Goal: Navigation & Orientation: Find specific page/section

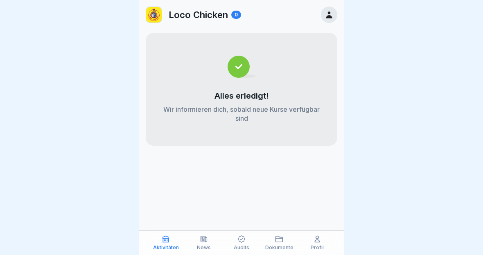
click at [387, 212] on div at bounding box center [241, 127] width 483 height 255
click at [200, 239] on icon at bounding box center [204, 239] width 8 height 8
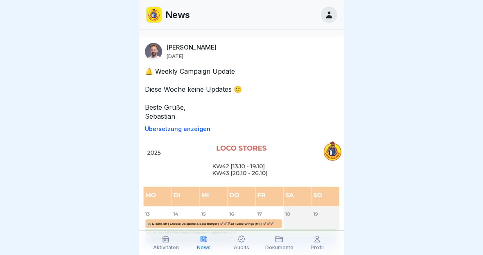
click at [228, 244] on div "Audits" at bounding box center [242, 243] width 34 height 16
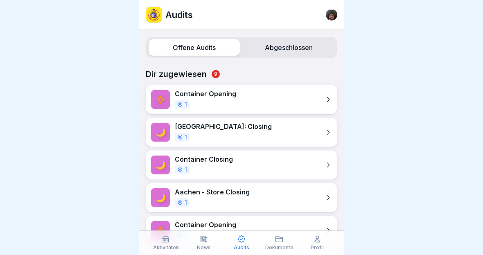
click at [242, 241] on icon at bounding box center [241, 239] width 8 height 8
click at [284, 240] on div "Dokumente" at bounding box center [279, 243] width 34 height 16
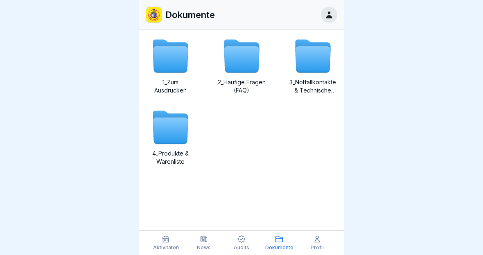
click at [316, 238] on icon at bounding box center [317, 239] width 8 height 8
click at [159, 243] on div "Aktivitäten" at bounding box center [166, 243] width 34 height 16
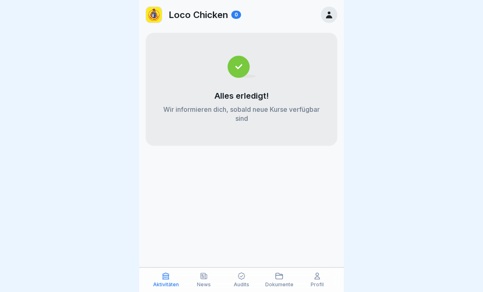
click at [333, 21] on div at bounding box center [329, 15] width 16 height 16
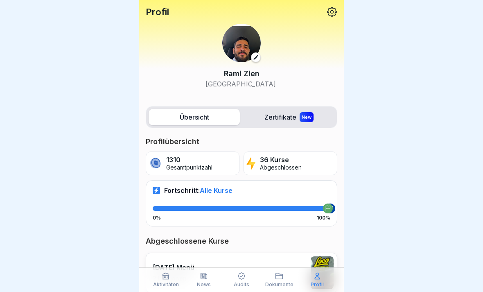
click at [284, 255] on div "[DATE] Menü 2 Lektionen" at bounding box center [242, 273] width 192 height 40
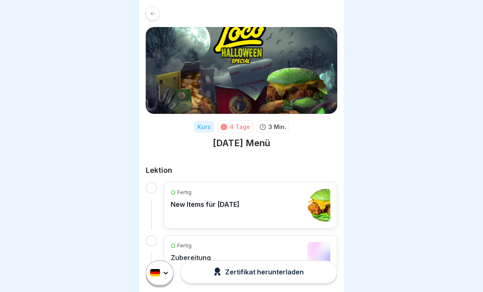
click at [148, 9] on div at bounding box center [153, 14] width 14 height 14
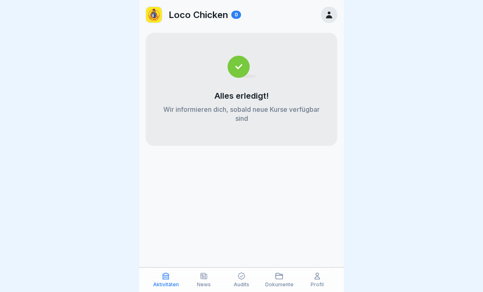
click at [145, 14] on div "Loco Chicken 0" at bounding box center [241, 14] width 205 height 29
click at [329, 3] on div "Loco Chicken 0" at bounding box center [241, 14] width 205 height 29
click at [325, 12] on icon at bounding box center [329, 14] width 9 height 9
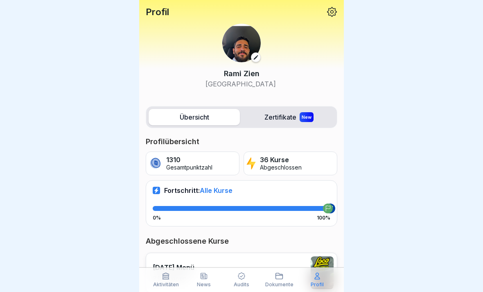
click at [331, 7] on icon at bounding box center [332, 12] width 10 height 10
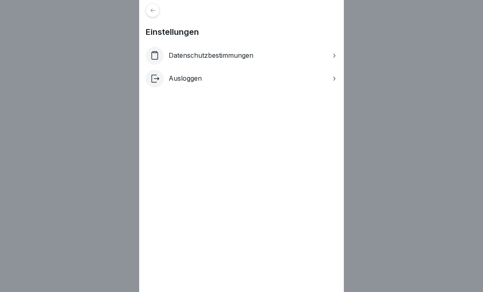
click at [389, 47] on div "Einstellungen Datenschutzbestimmungen Ausloggen" at bounding box center [241, 146] width 483 height 292
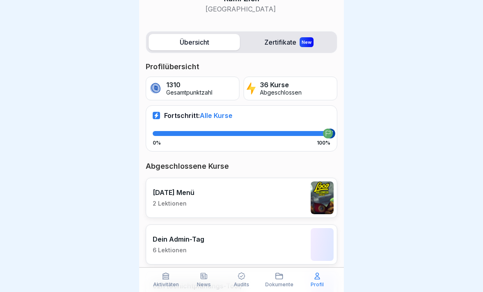
scroll to position [77, 0]
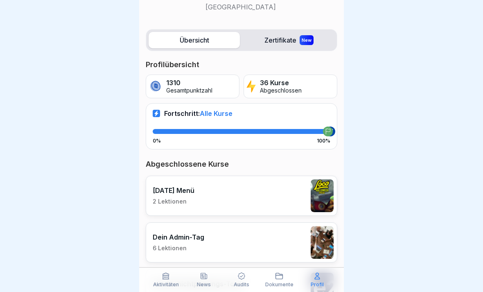
click at [163, 255] on icon at bounding box center [166, 276] width 6 height 6
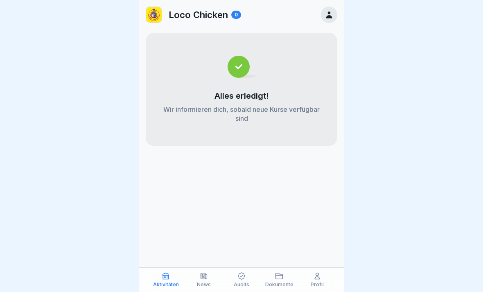
click at [286, 255] on div "Dokumente" at bounding box center [279, 280] width 34 height 16
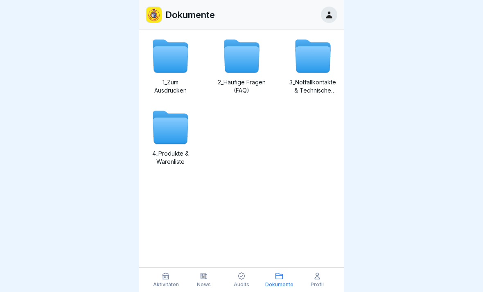
click at [328, 255] on div "Profil" at bounding box center [317, 280] width 34 height 16
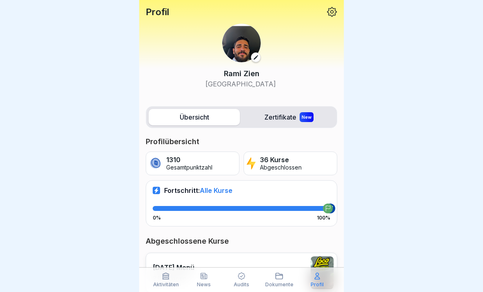
click at [317, 255] on icon at bounding box center [317, 276] width 8 height 8
click at [381, 104] on div at bounding box center [241, 146] width 483 height 292
click at [200, 116] on label "Übersicht" at bounding box center [194, 117] width 91 height 16
click at [336, 6] on div "Profil [PERSON_NAME] [GEOGRAPHIC_DATA]" at bounding box center [241, 51] width 205 height 102
click at [333, 11] on icon at bounding box center [332, 12] width 10 height 10
